Goal: Entertainment & Leisure: Consume media (video, audio)

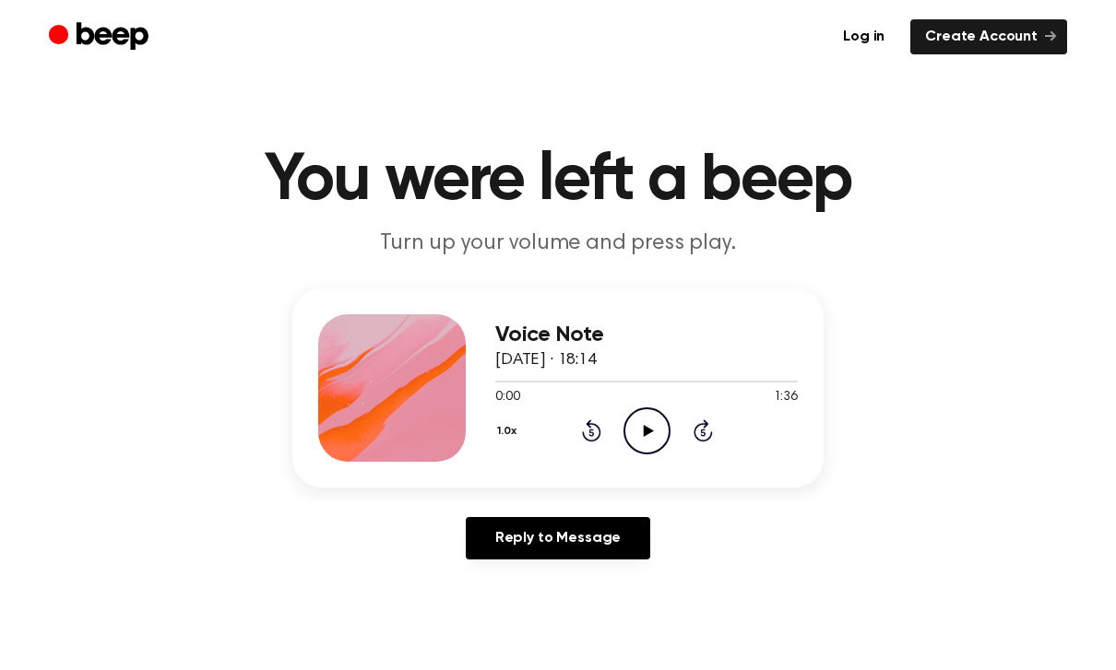
click at [643, 445] on icon "Play Audio" at bounding box center [646, 430] width 47 height 47
click at [648, 439] on icon "Pause Audio" at bounding box center [646, 430] width 47 height 47
click at [636, 431] on icon "Play Audio" at bounding box center [646, 430] width 47 height 47
click at [653, 419] on icon "Pause Audio" at bounding box center [646, 430] width 47 height 47
click at [645, 441] on icon "Play Audio" at bounding box center [646, 430] width 47 height 47
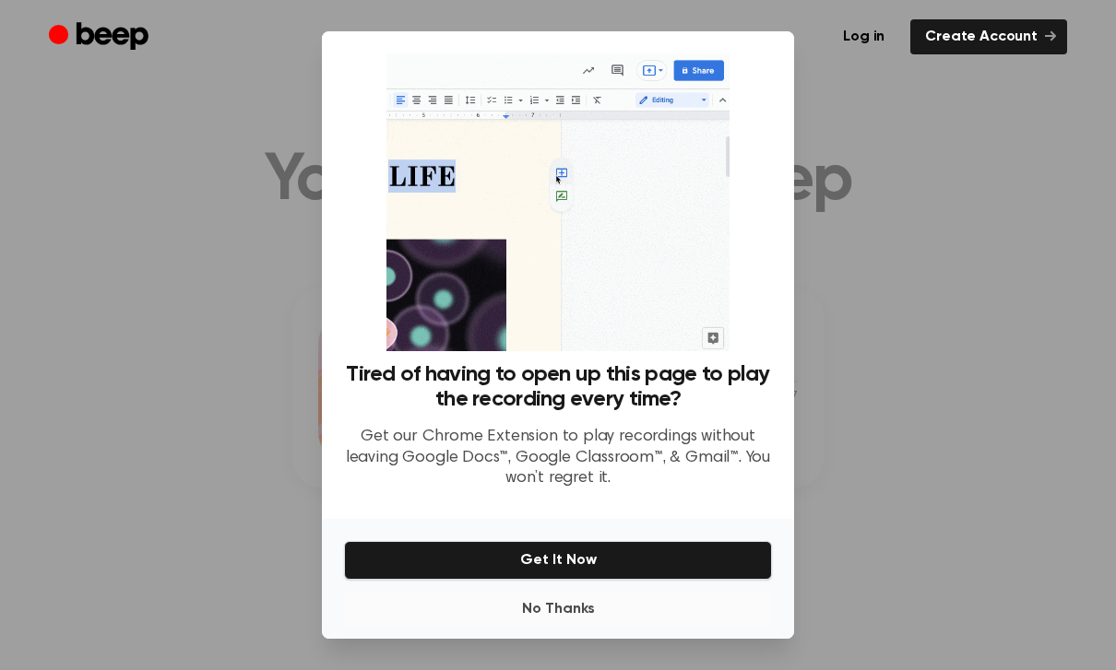
click at [561, 591] on button "No Thanks" at bounding box center [558, 609] width 428 height 37
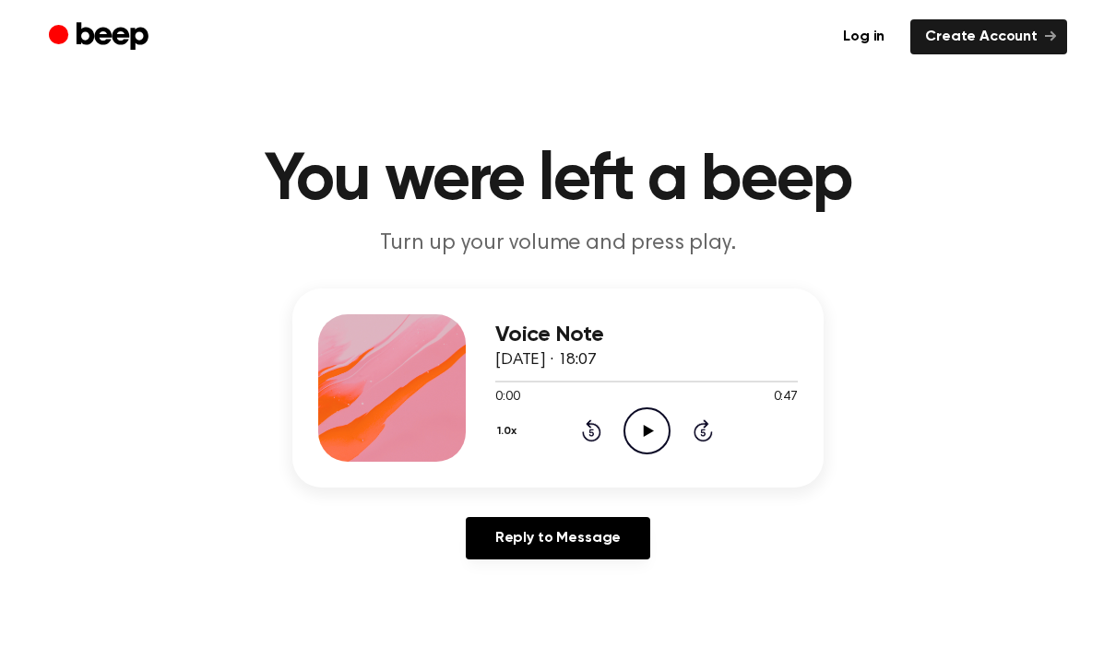
click at [656, 427] on icon "Play Audio" at bounding box center [646, 430] width 47 height 47
click at [643, 441] on icon "Play Audio" at bounding box center [646, 430] width 47 height 47
click at [527, 384] on div at bounding box center [646, 380] width 302 height 15
click at [667, 443] on icon "Pause Audio" at bounding box center [646, 430] width 47 height 47
